Goal: Navigation & Orientation: Understand site structure

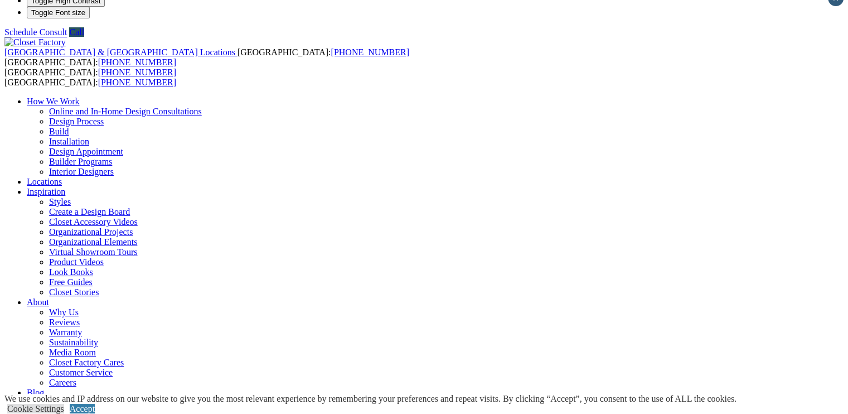
scroll to position [13, 0]
